Goal: Task Accomplishment & Management: Use online tool/utility

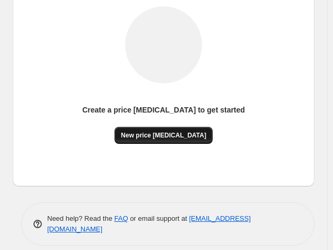
scroll to position [144, 0]
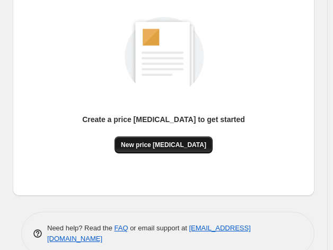
click at [163, 139] on button "New price [MEDICAL_DATA]" at bounding box center [164, 144] width 98 height 17
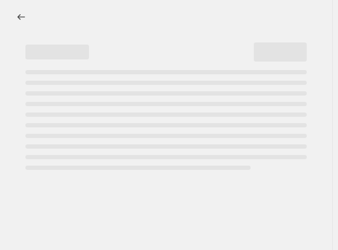
select select "percentage"
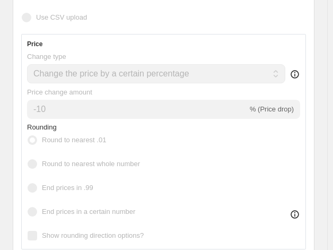
scroll to position [288, 0]
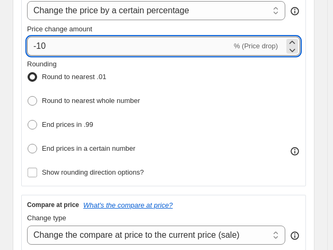
click at [161, 47] on input "-10" at bounding box center [129, 46] width 205 height 19
type input "-1"
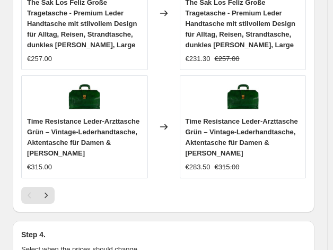
scroll to position [1416, 0]
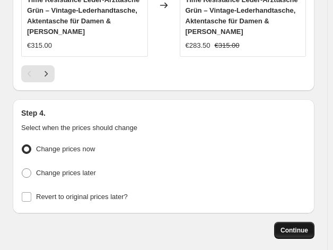
type input "-35"
click at [297, 226] on span "Continue" at bounding box center [295, 230] width 28 height 8
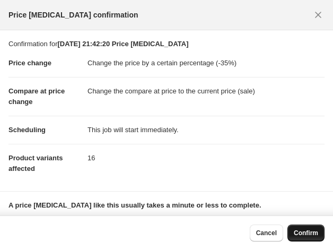
click at [309, 237] on button "Confirm" at bounding box center [306, 232] width 37 height 17
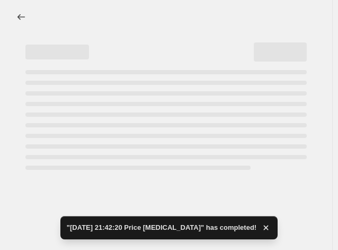
select select "percentage"
